Goal: Check status: Check status

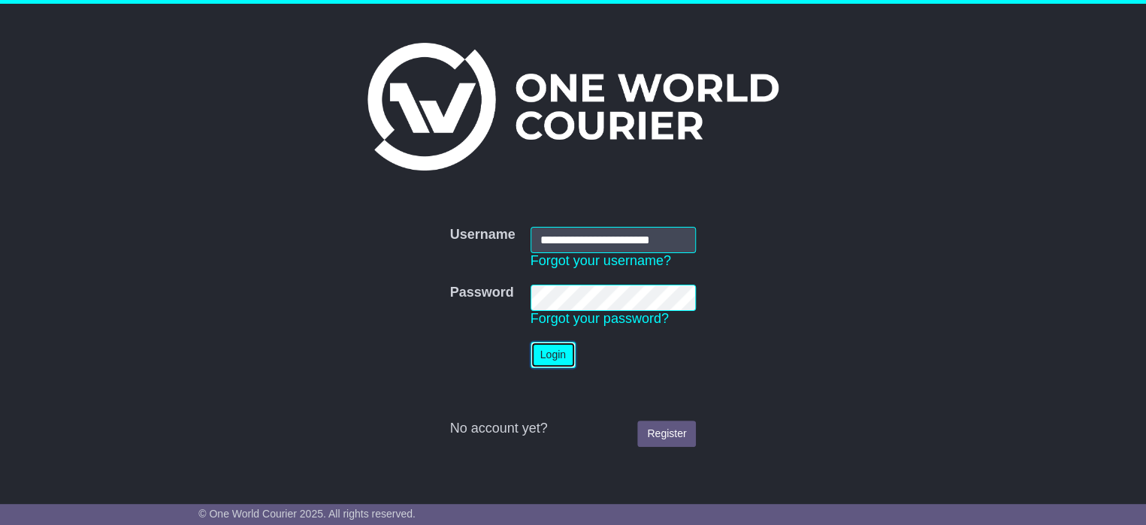
click at [543, 360] on button "Login" at bounding box center [553, 355] width 45 height 26
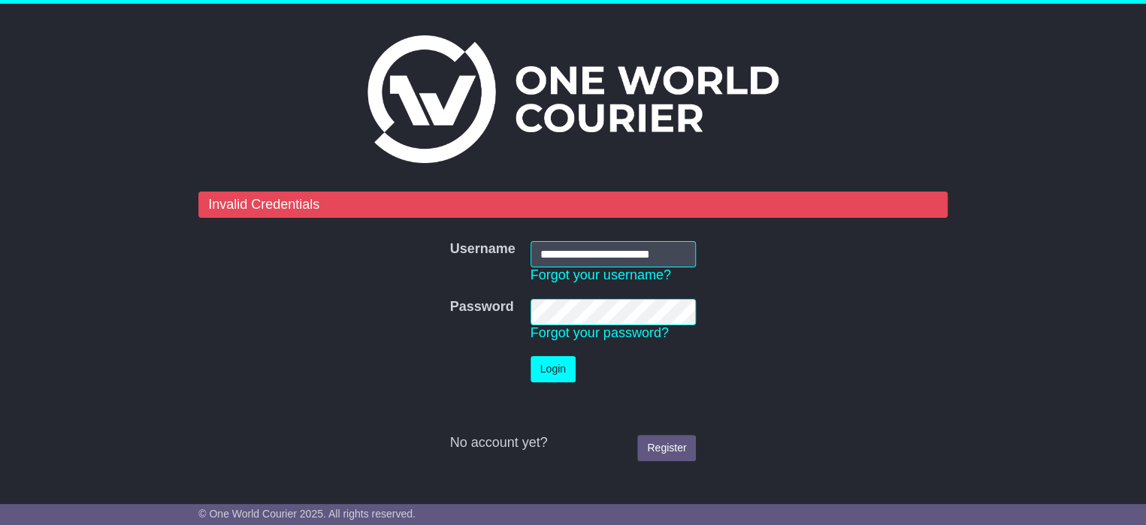
click at [526, 312] on td "Password Forgot your password?" at bounding box center [613, 321] width 181 height 58
click at [542, 365] on button "Login" at bounding box center [553, 369] width 45 height 26
click at [688, 253] on input "**********" at bounding box center [614, 254] width 166 height 26
drag, startPoint x: 540, startPoint y: 252, endPoint x: 702, endPoint y: 262, distance: 161.9
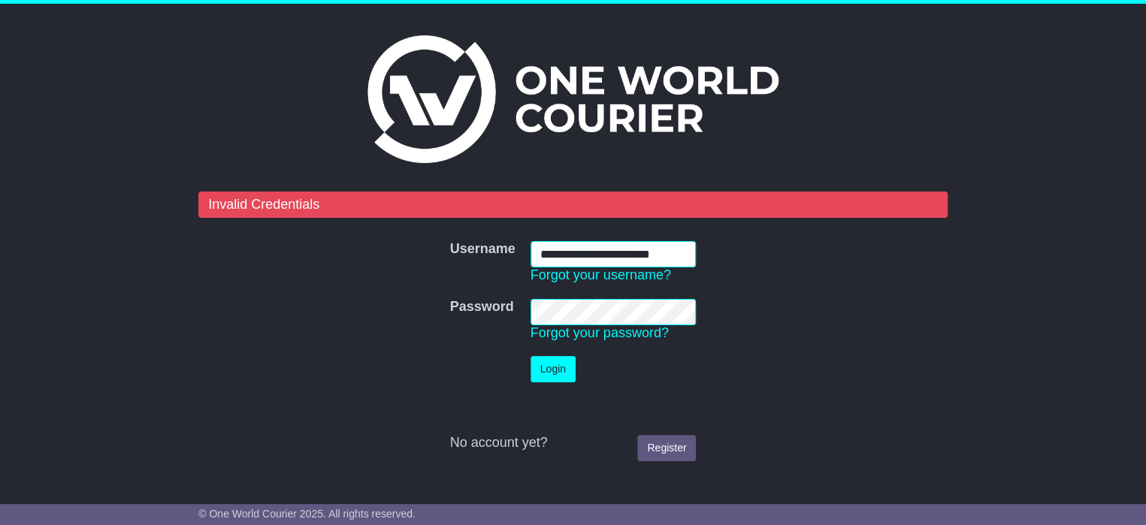
click at [702, 262] on td "**********" at bounding box center [613, 263] width 181 height 58
type input "**********"
click at [549, 364] on button "Login" at bounding box center [553, 369] width 45 height 26
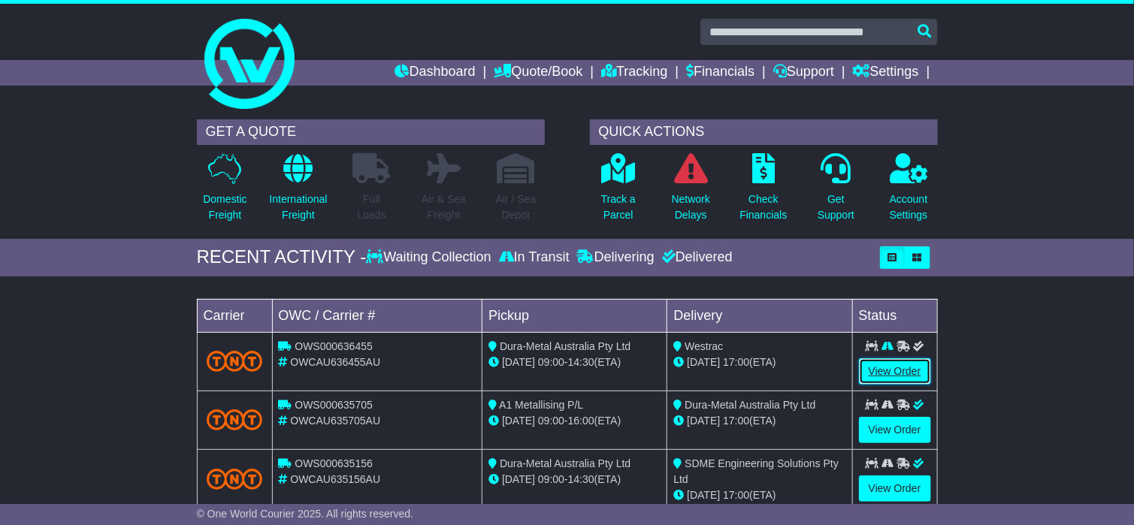
click at [891, 376] on link "View Order" at bounding box center [895, 371] width 72 height 26
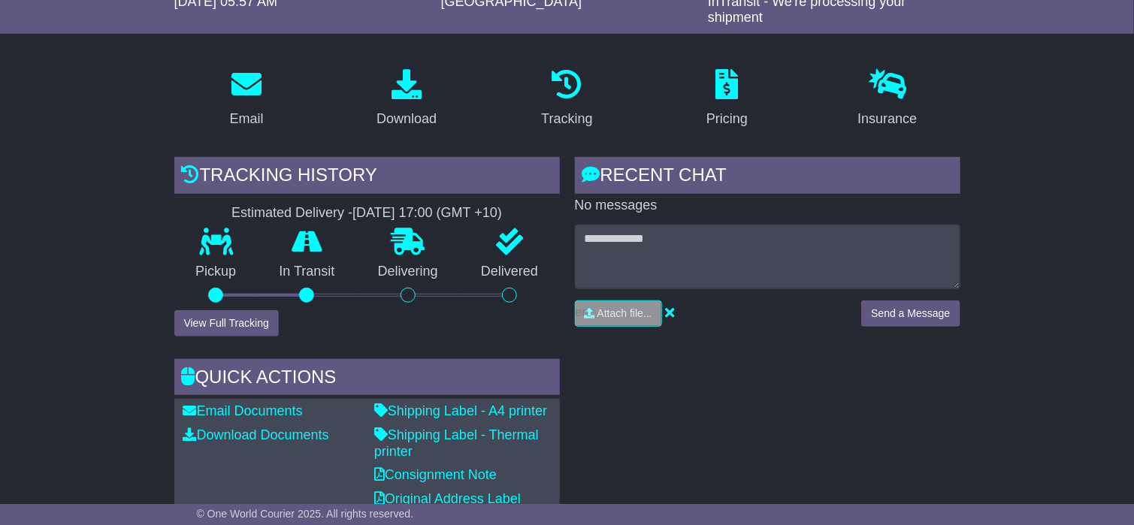
scroll to position [225, 0]
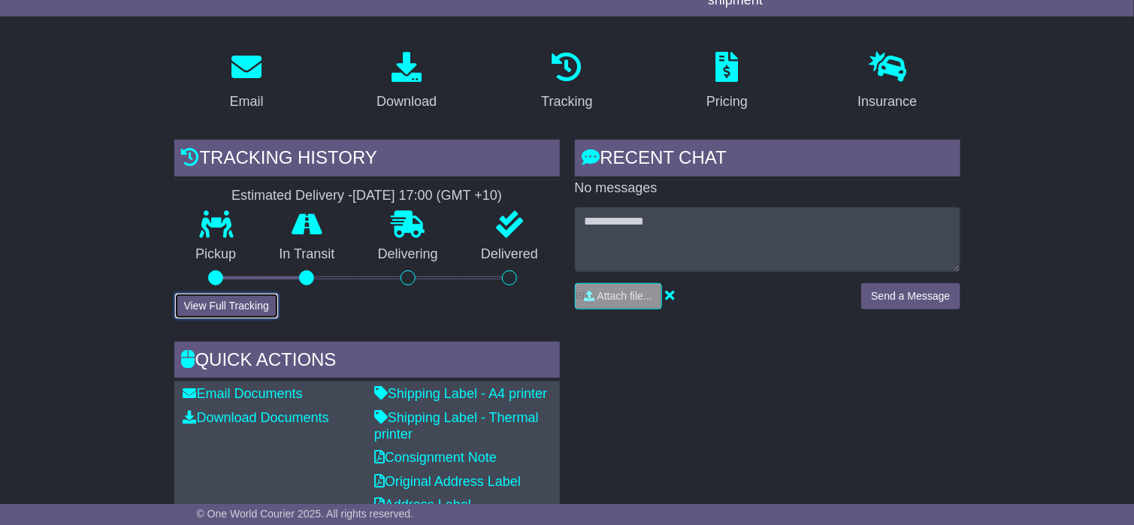
click at [249, 313] on button "View Full Tracking" at bounding box center [226, 306] width 104 height 26
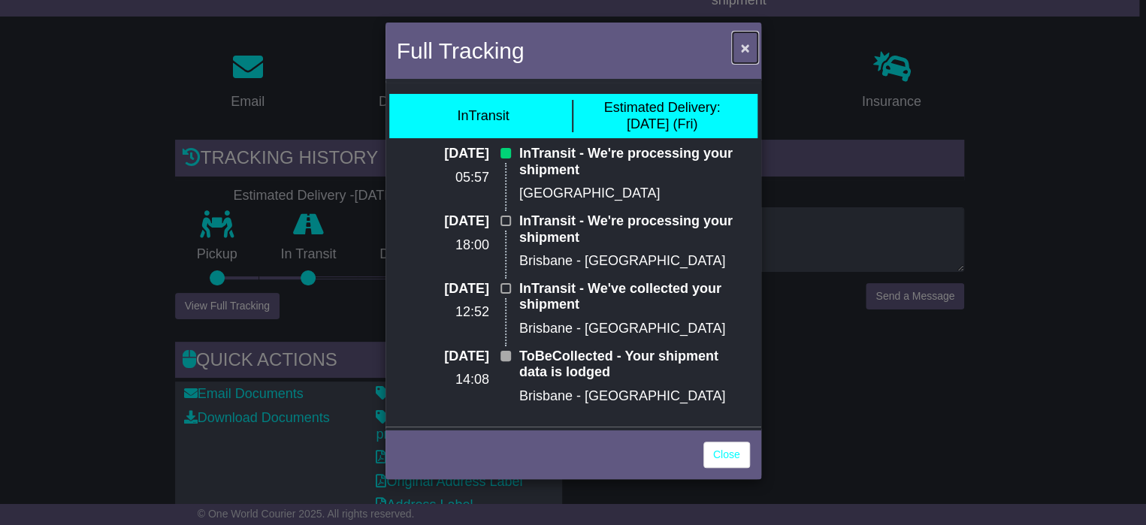
click at [745, 44] on span "×" at bounding box center [744, 47] width 9 height 17
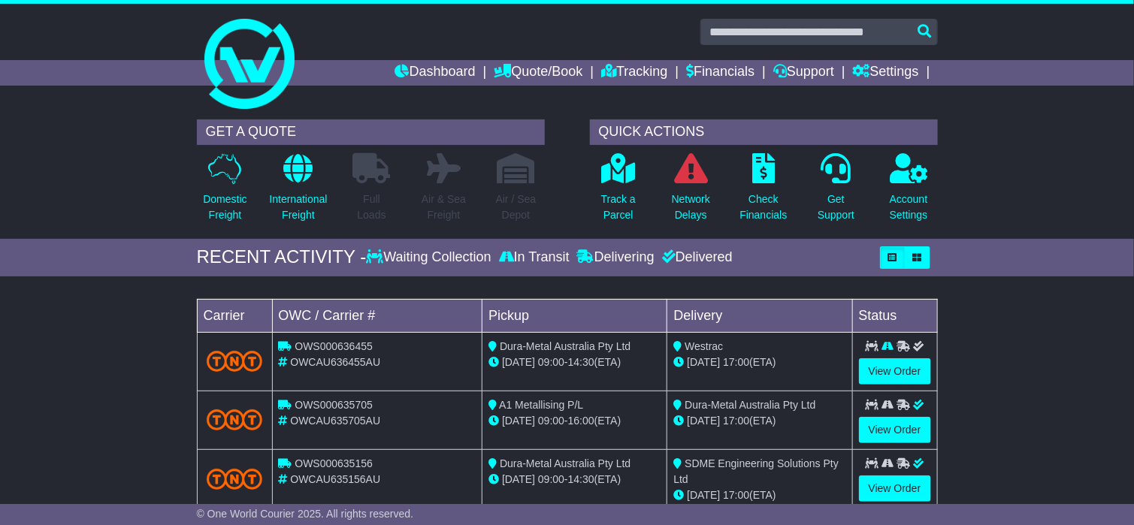
scroll to position [225, 0]
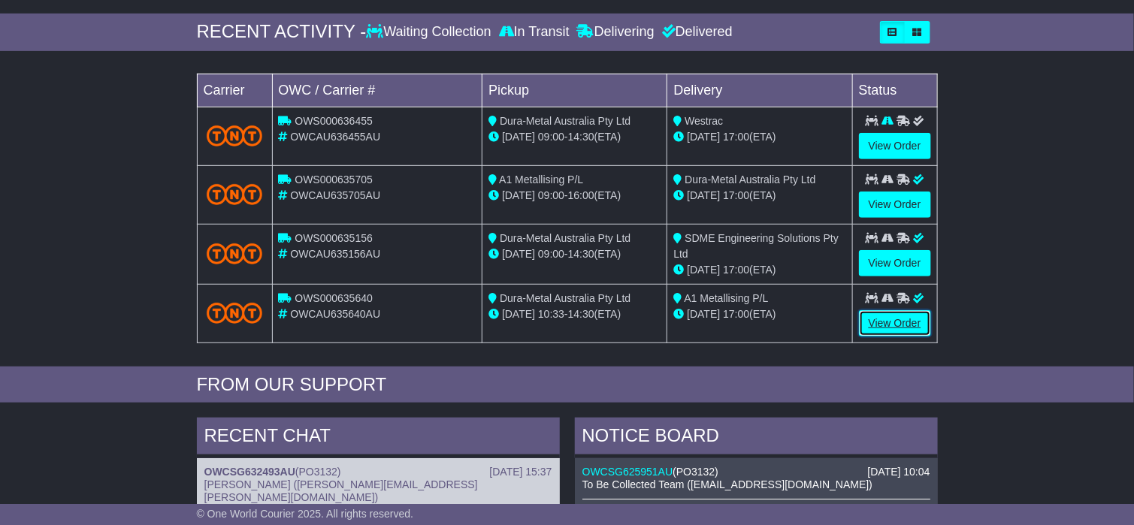
click at [884, 323] on link "View Order" at bounding box center [895, 323] width 72 height 26
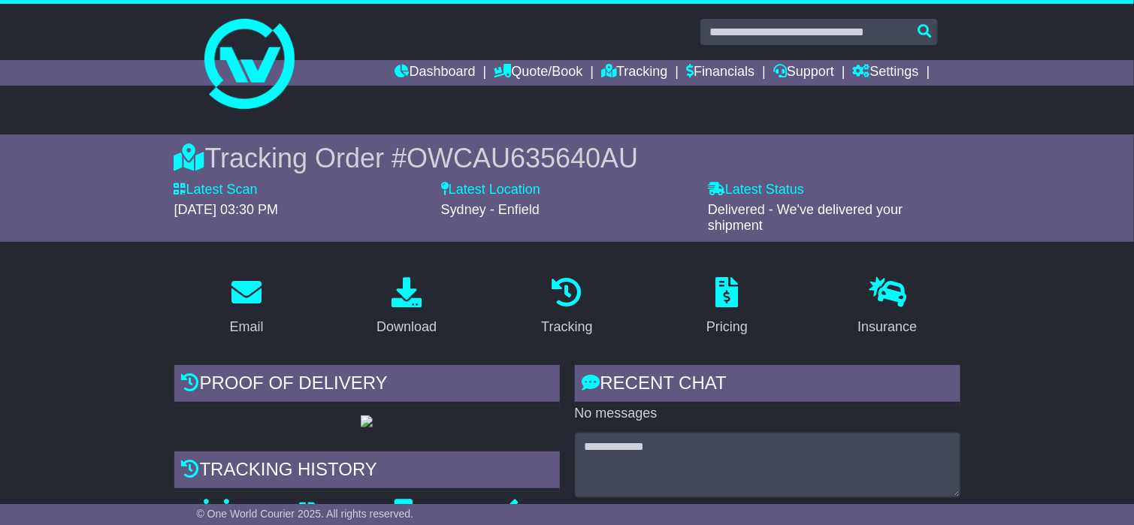
scroll to position [225, 0]
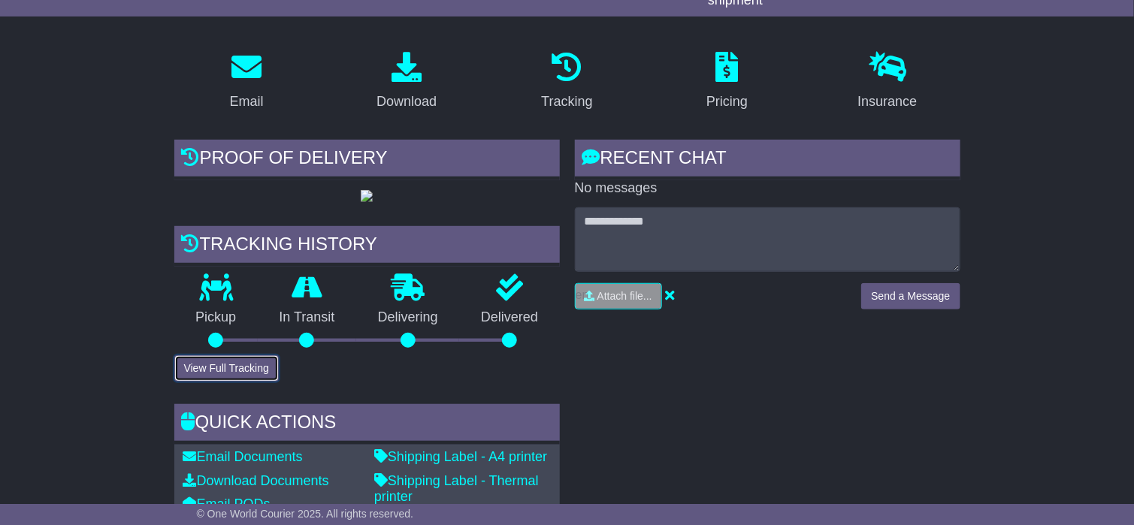
click at [247, 382] on button "View Full Tracking" at bounding box center [226, 368] width 104 height 26
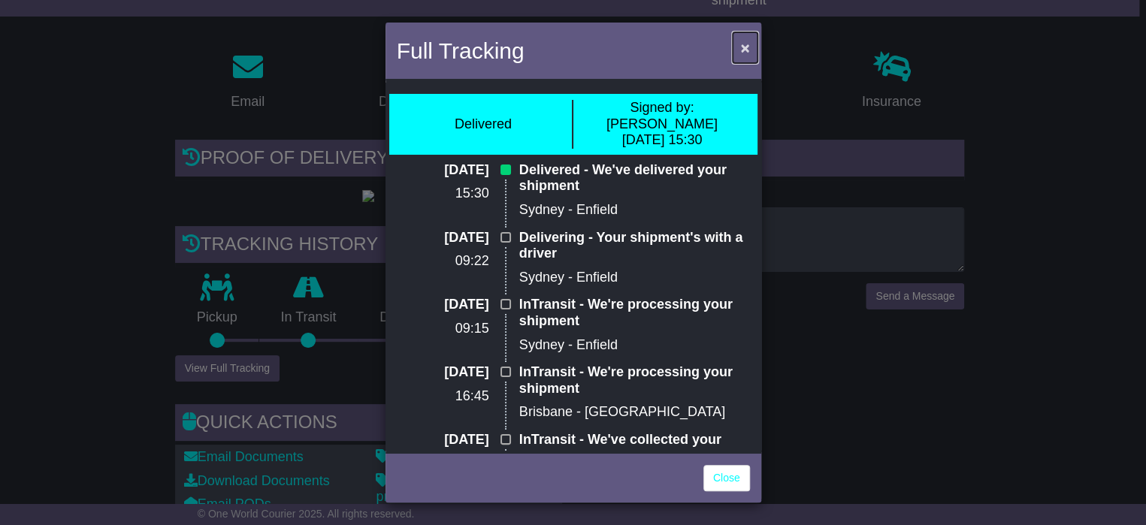
click at [752, 47] on button "×" at bounding box center [745, 47] width 24 height 31
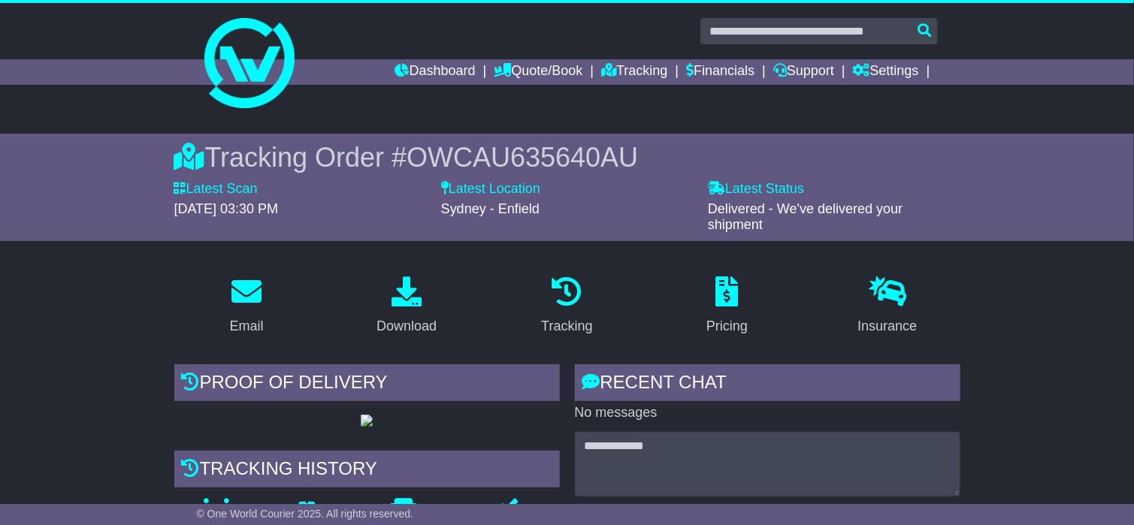
scroll to position [0, 0]
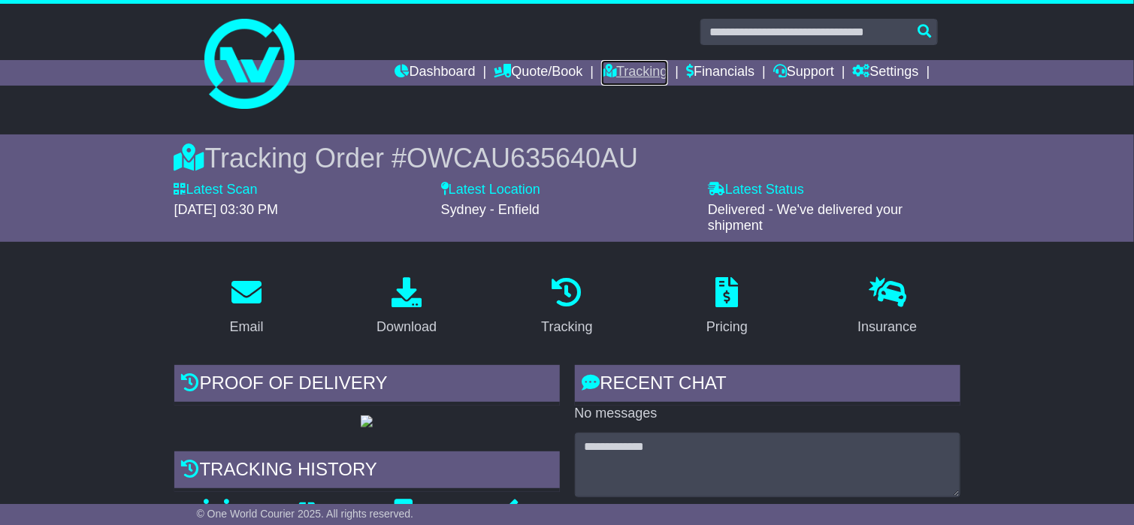
click at [627, 72] on link "Tracking" at bounding box center [634, 73] width 66 height 26
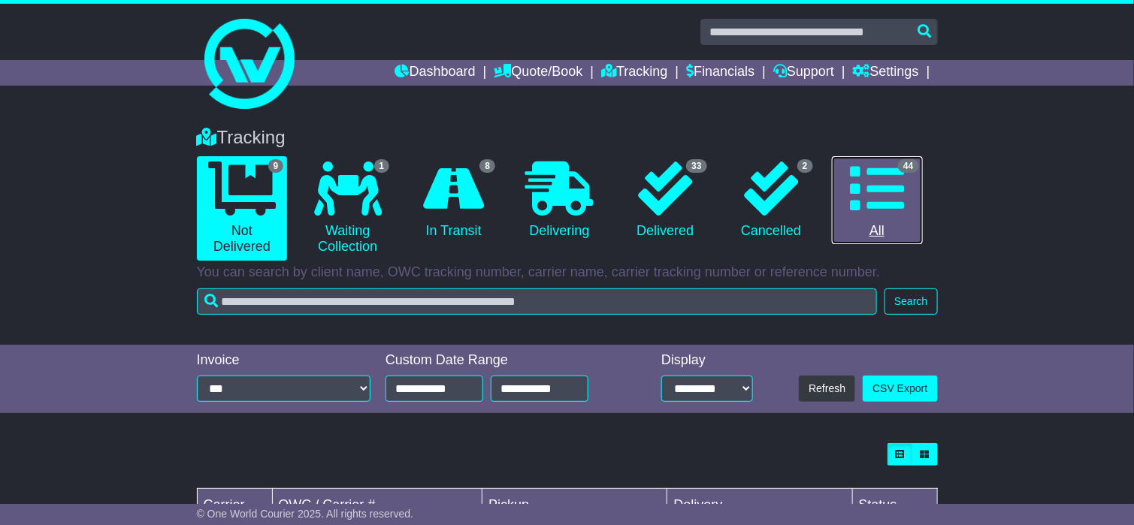
click at [862, 181] on icon at bounding box center [877, 189] width 54 height 54
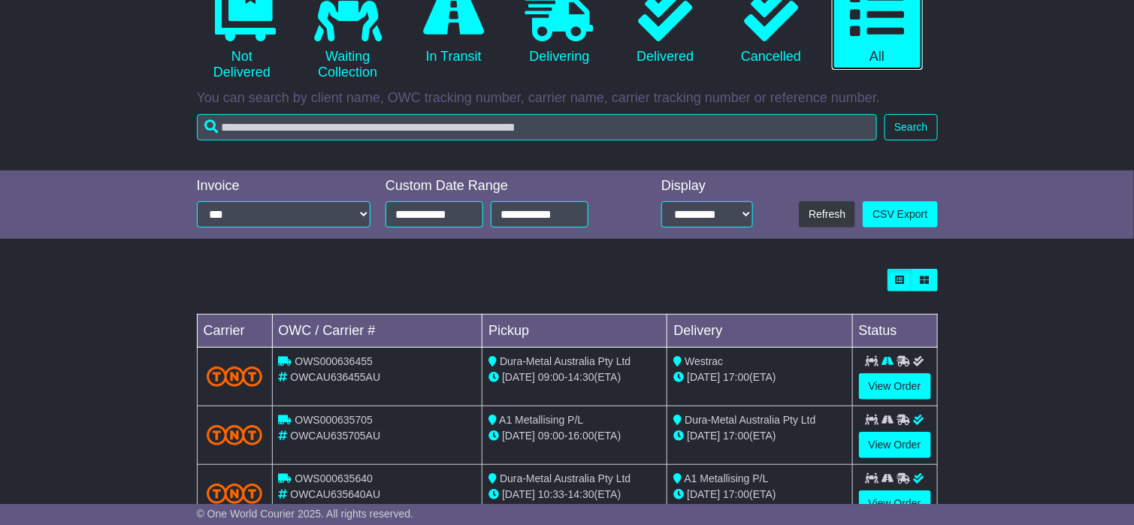
scroll to position [451, 0]
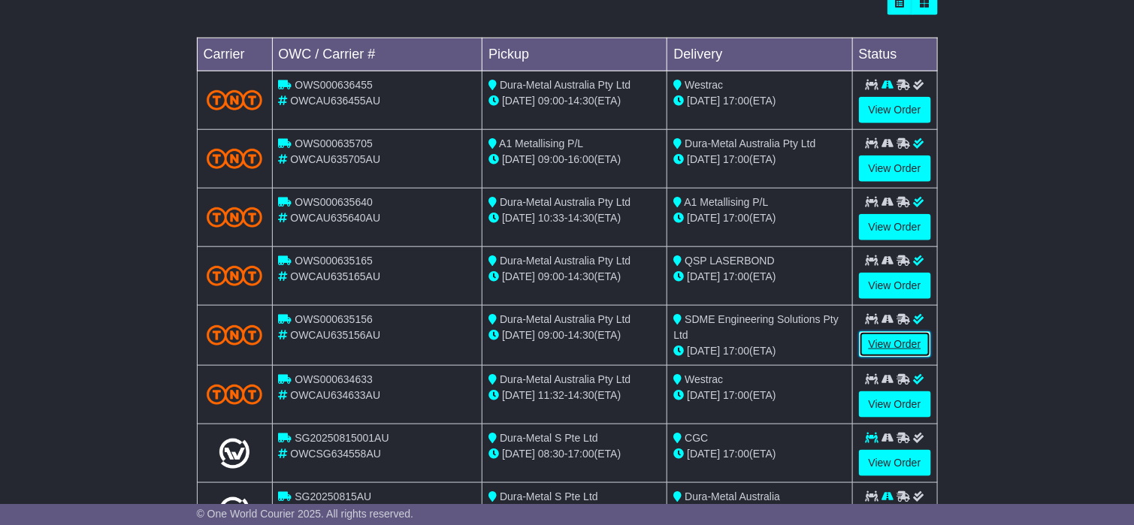
click at [897, 336] on link "View Order" at bounding box center [895, 344] width 72 height 26
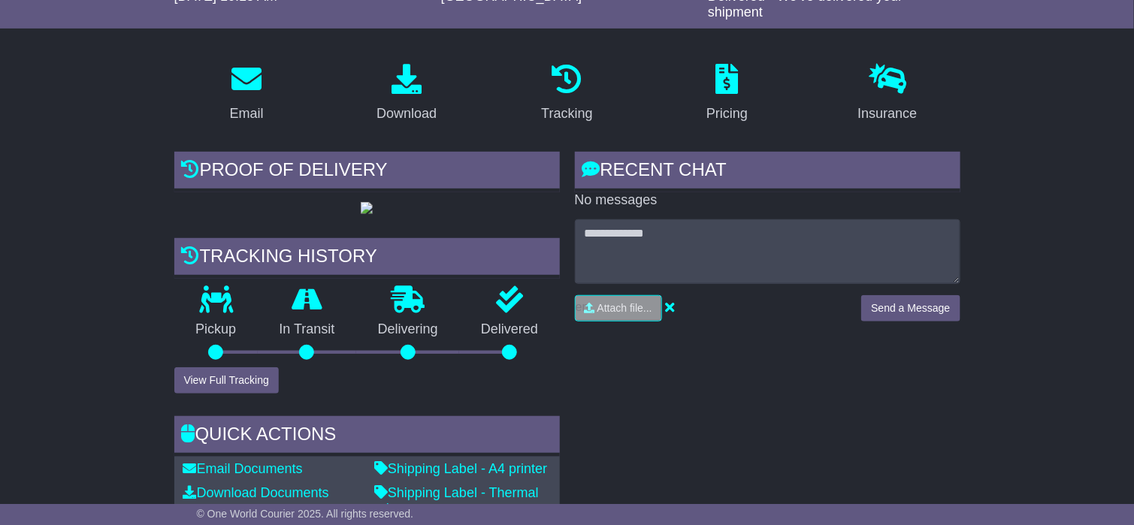
scroll to position [225, 0]
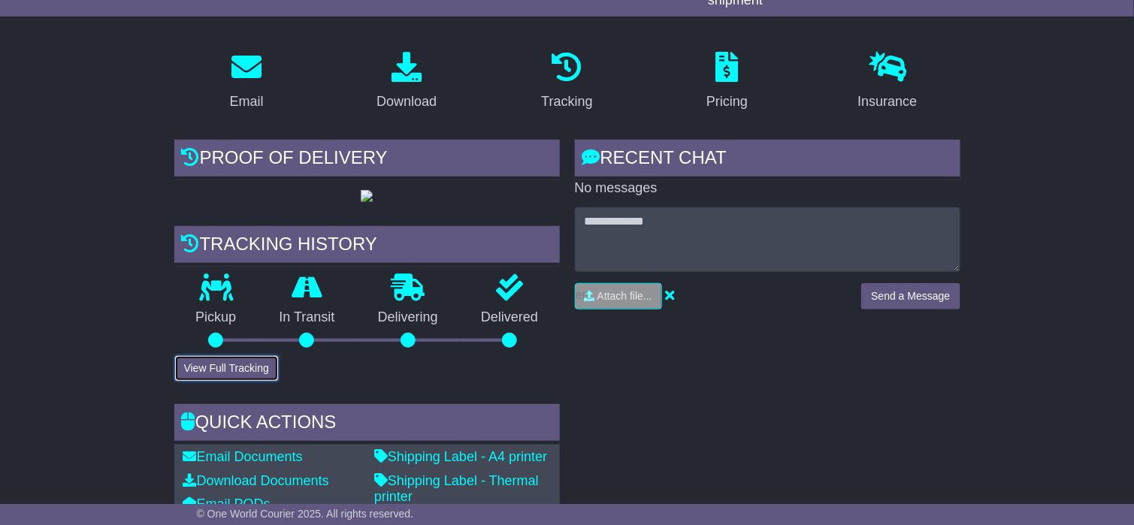
click at [227, 382] on button "View Full Tracking" at bounding box center [226, 368] width 104 height 26
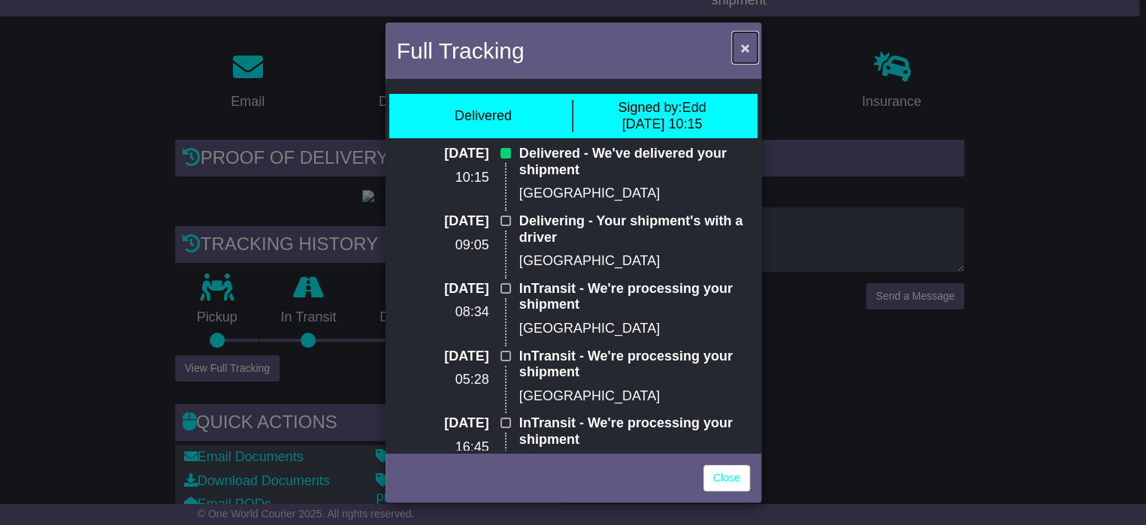
click at [743, 54] on span "×" at bounding box center [744, 47] width 9 height 17
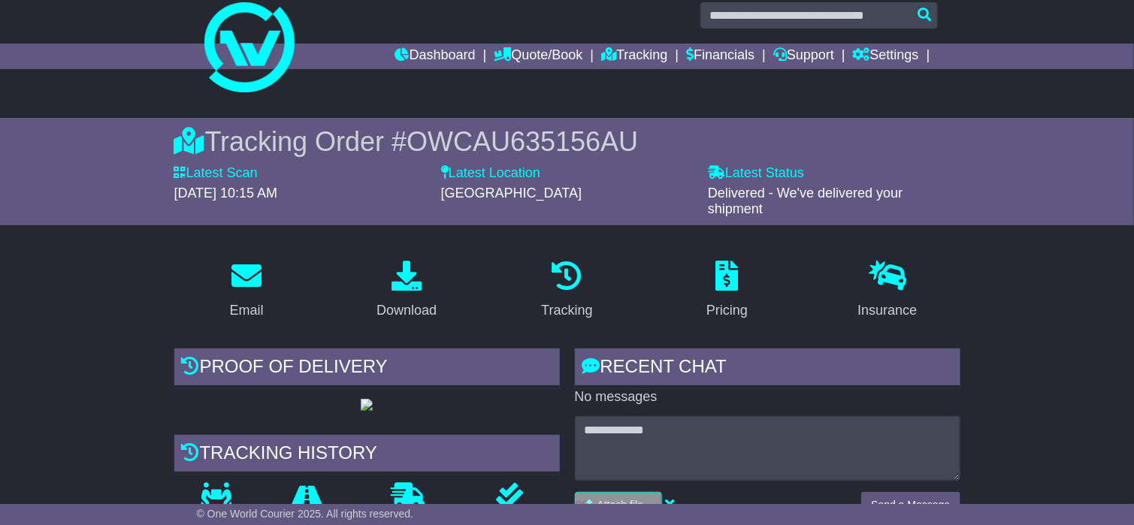
scroll to position [0, 0]
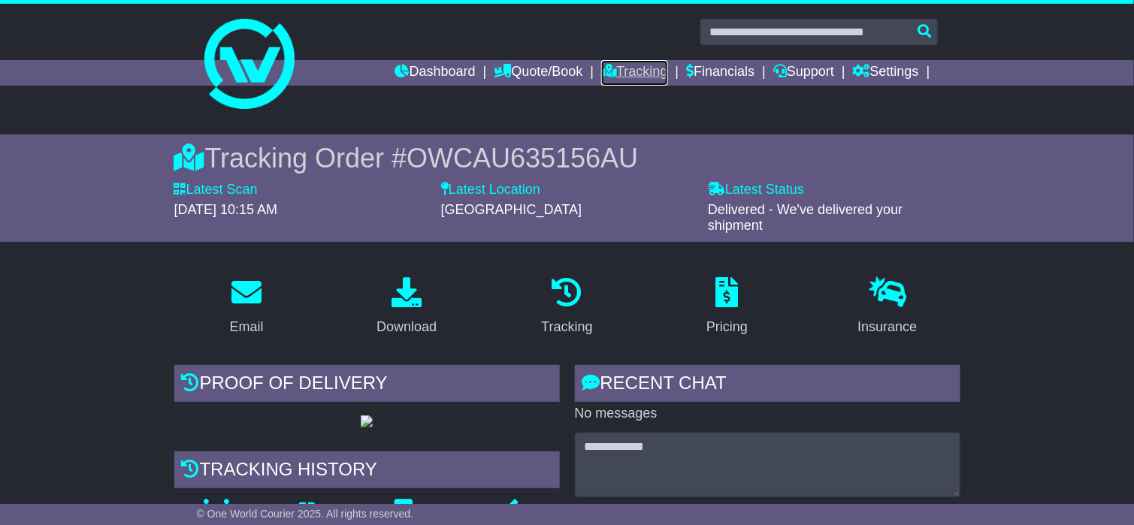
click at [624, 72] on link "Tracking" at bounding box center [634, 73] width 66 height 26
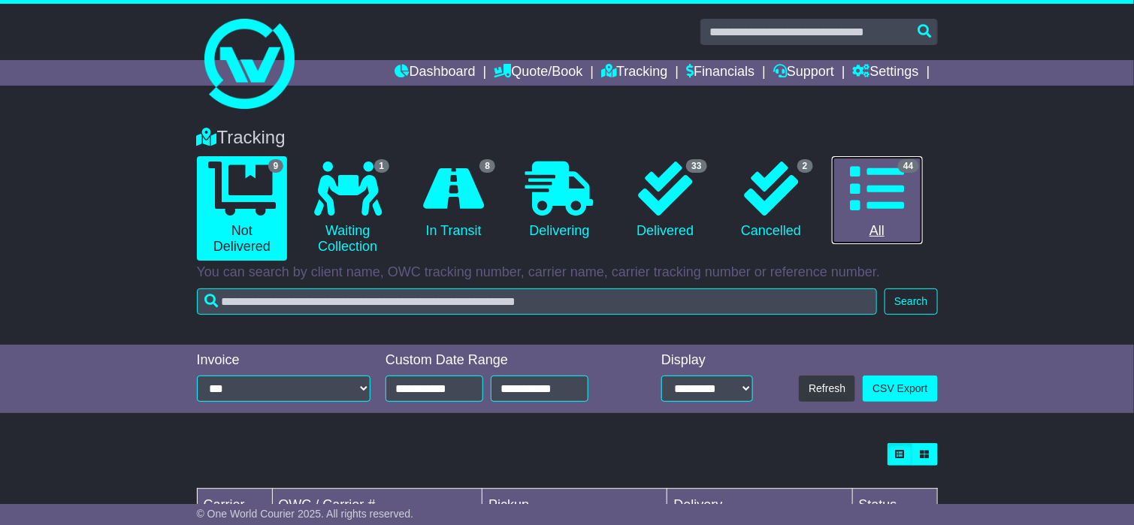
click at [893, 195] on icon at bounding box center [877, 189] width 54 height 54
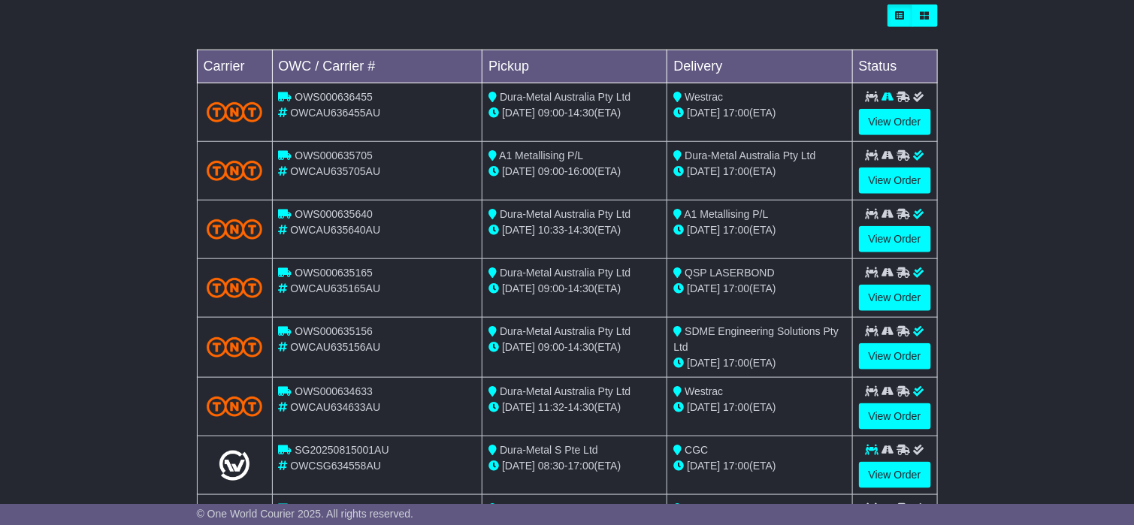
scroll to position [451, 0]
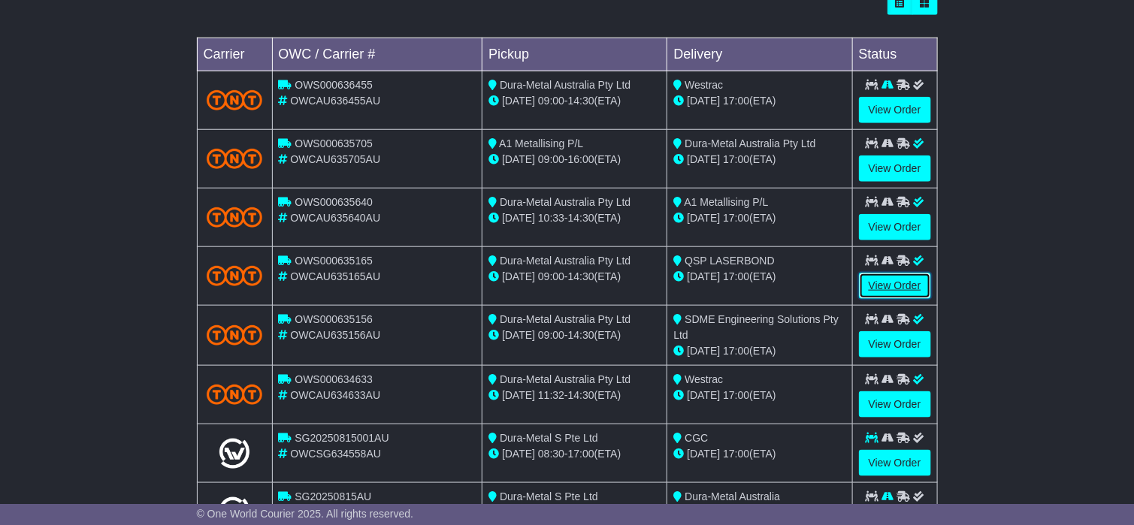
click at [886, 283] on link "View Order" at bounding box center [895, 286] width 72 height 26
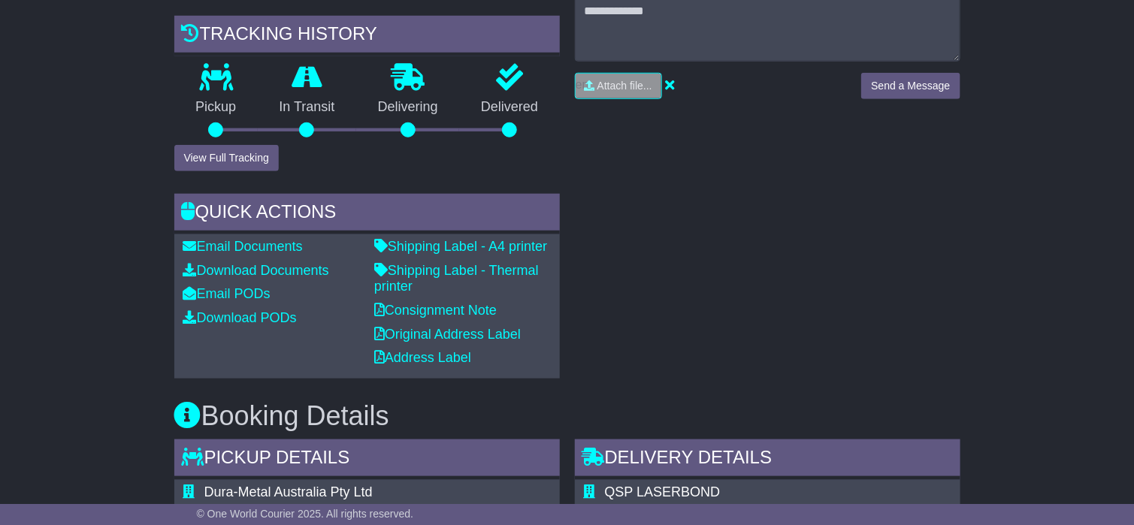
scroll to position [451, 0]
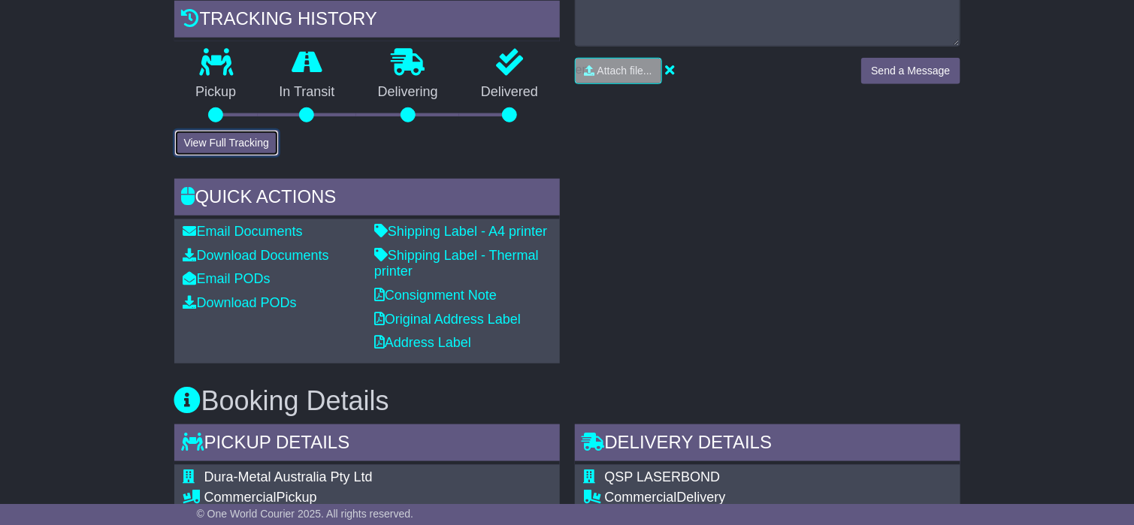
click at [236, 156] on button "View Full Tracking" at bounding box center [226, 143] width 104 height 26
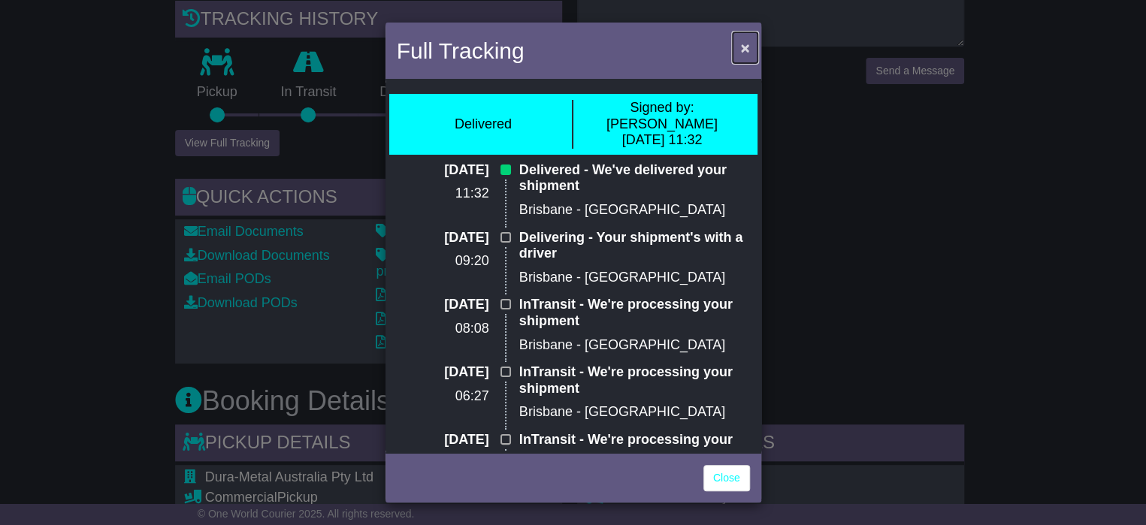
click at [747, 47] on span "×" at bounding box center [744, 47] width 9 height 17
